Goal: Transaction & Acquisition: Subscribe to service/newsletter

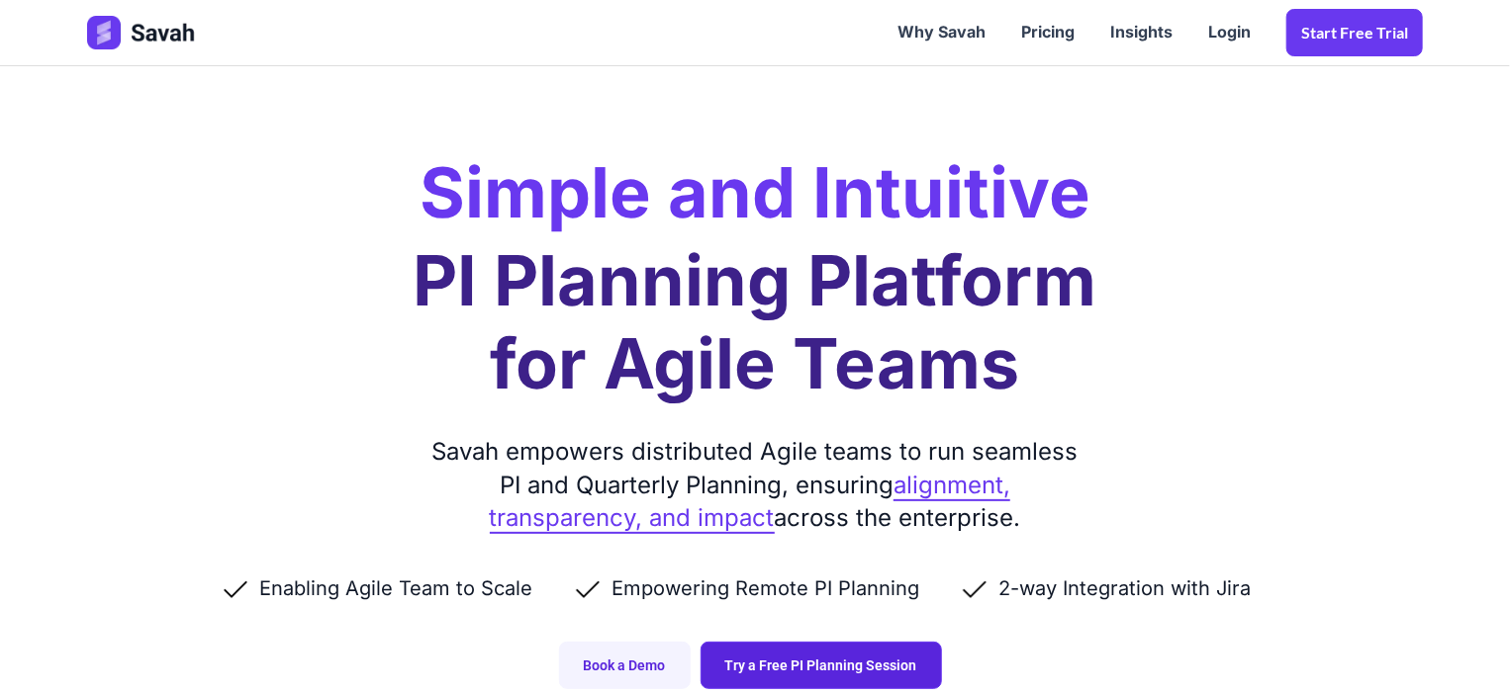
click at [815, 667] on link "Try a Free PI Planning Session" at bounding box center [820, 665] width 241 height 47
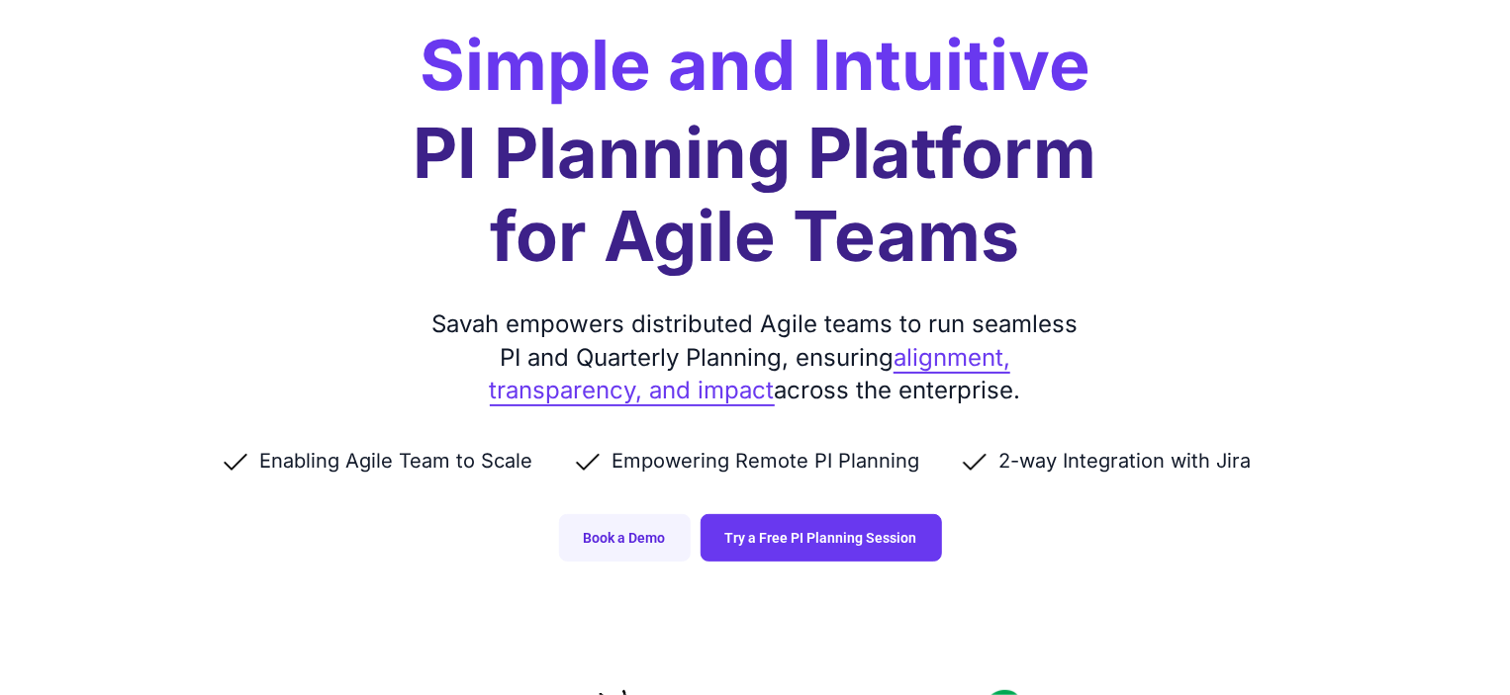
scroll to position [130, 0]
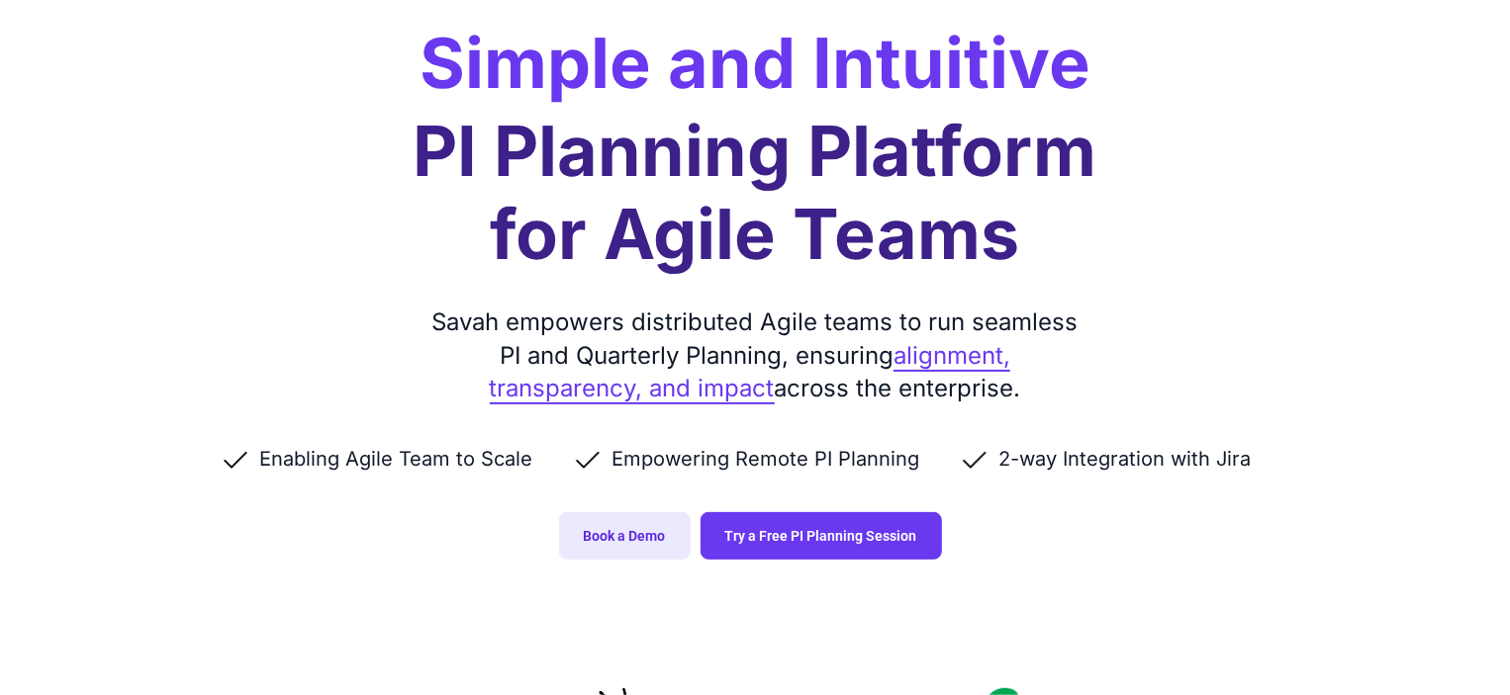
click at [651, 529] on link "Book a Demo" at bounding box center [625, 535] width 132 height 47
